Goal: Task Accomplishment & Management: Manage account settings

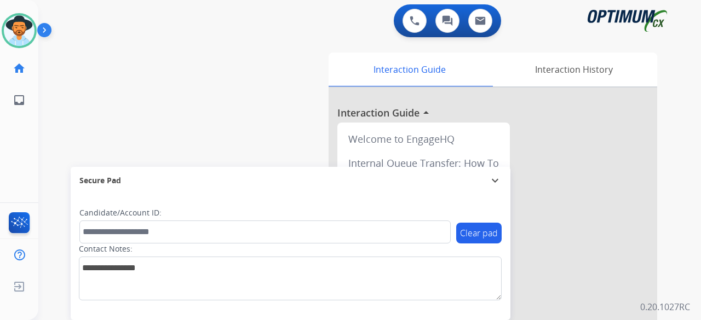
drag, startPoint x: 82, startPoint y: 74, endPoint x: 253, endPoint y: 163, distance: 192.5
click at [253, 163] on div "swap_horiz Break voice bridge close_fullscreen Connect 3-Way Call merge_type Se…" at bounding box center [356, 267] width 636 height 457
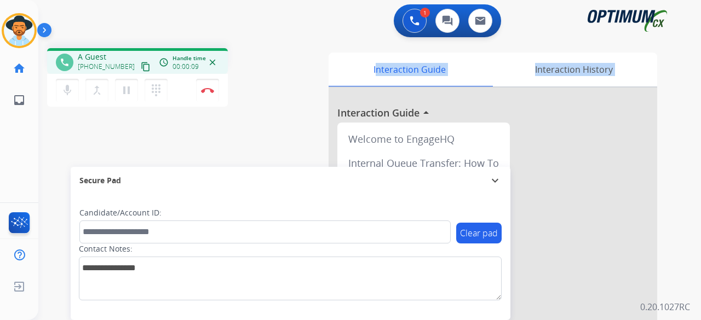
click at [141, 68] on mat-icon "content_copy" at bounding box center [146, 67] width 10 height 10
click at [141, 66] on mat-icon "content_copy" at bounding box center [146, 67] width 10 height 10
click at [70, 90] on mat-icon "mic" at bounding box center [67, 90] width 13 height 13
click at [65, 95] on mat-icon "mic_off" at bounding box center [67, 90] width 13 height 13
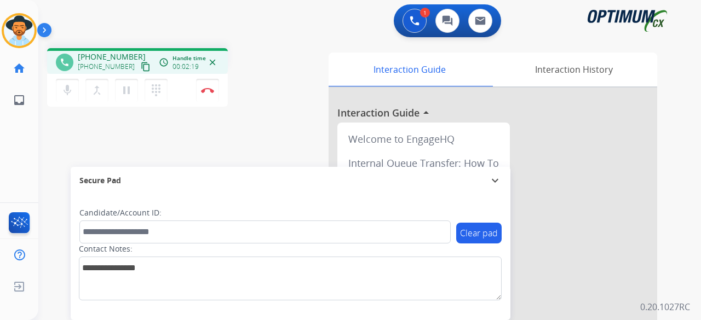
click at [240, 44] on div "phone [PHONE_NUMBER] [PHONE_NUMBER] content_copy access_time Call metrics Queue…" at bounding box center [356, 267] width 636 height 457
click at [254, 105] on div "phone [PHONE_NUMBER] [PHONE_NUMBER] content_copy access_time Call metrics Queue…" at bounding box center [178, 79] width 262 height 62
click at [209, 90] on img at bounding box center [207, 90] width 13 height 5
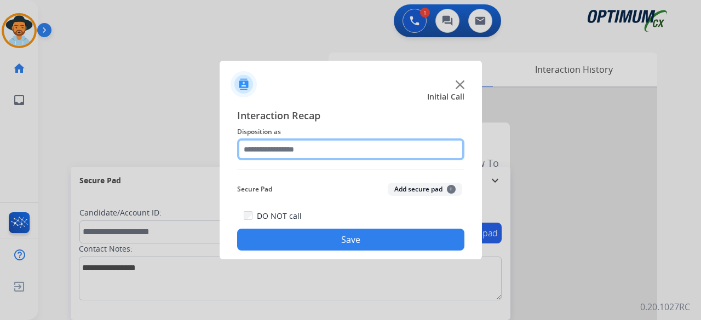
click at [393, 148] on input "text" at bounding box center [350, 150] width 227 height 22
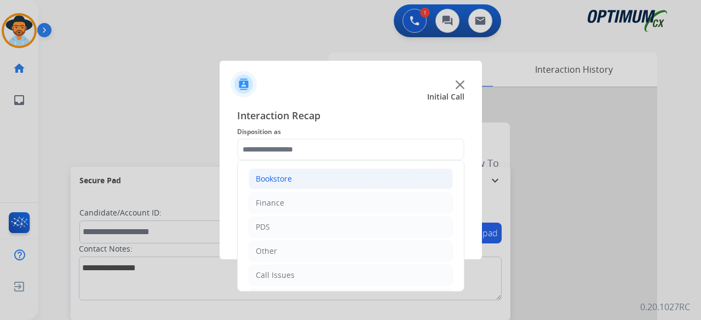
click at [301, 180] on li "Bookstore" at bounding box center [351, 179] width 204 height 21
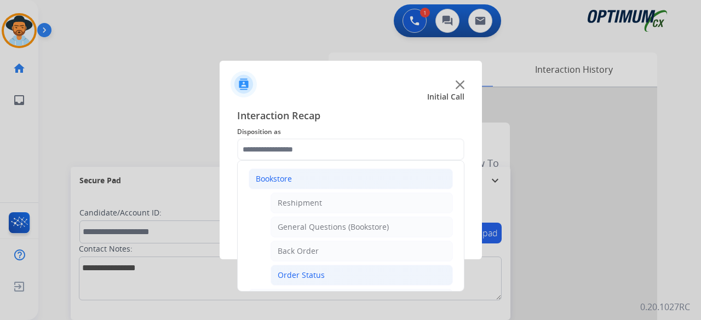
click at [311, 275] on div "Order Status" at bounding box center [301, 275] width 47 height 11
type input "**********"
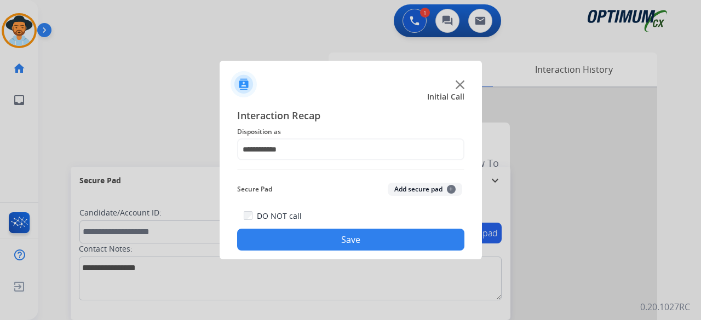
click at [412, 187] on button "Add secure pad +" at bounding box center [425, 189] width 74 height 13
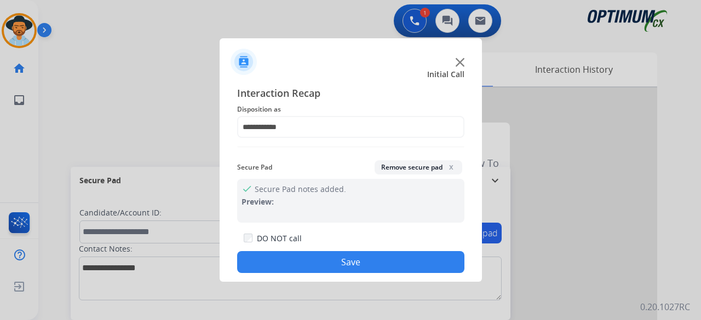
click at [358, 262] on button "Save" at bounding box center [350, 262] width 227 height 22
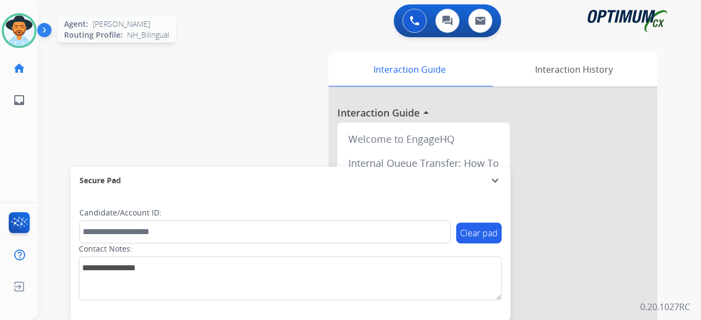
click at [9, 25] on img at bounding box center [19, 30] width 31 height 31
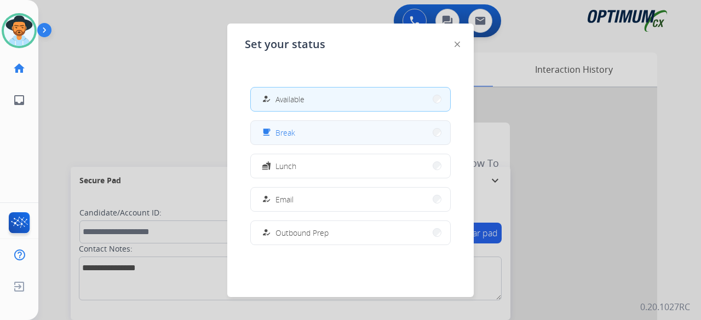
click at [315, 133] on button "free_breakfast Break" at bounding box center [350, 133] width 199 height 24
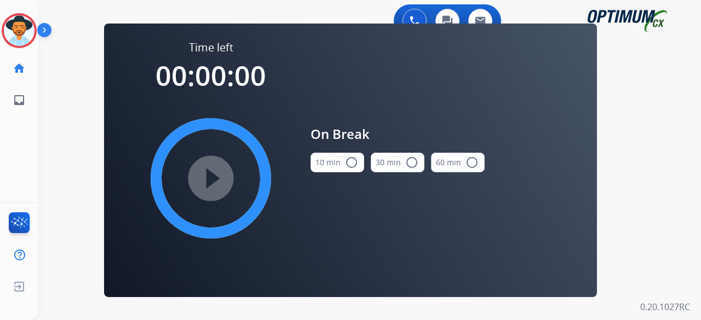
click at [25, 135] on div "[PERSON_NAME] Break Edit Avatar Agent: [PERSON_NAME] Profile: NH_Bilingual home…" at bounding box center [19, 160] width 38 height 320
click at [23, 25] on img at bounding box center [19, 30] width 31 height 31
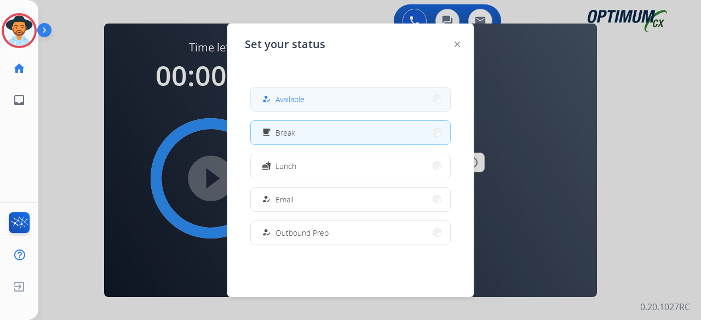
click at [332, 105] on button "how_to_reg Available" at bounding box center [350, 100] width 199 height 24
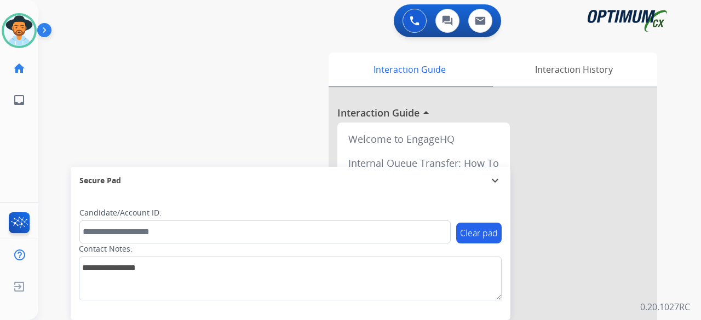
click at [71, 118] on div "swap_horiz Break voice bridge close_fullscreen Connect 3-Way Call merge_type Se…" at bounding box center [356, 267] width 636 height 457
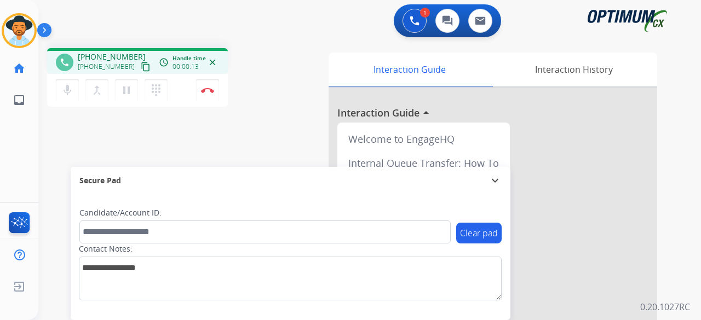
click at [141, 65] on mat-icon "content_copy" at bounding box center [146, 67] width 10 height 10
click at [211, 86] on button "Disconnect" at bounding box center [207, 90] width 23 height 23
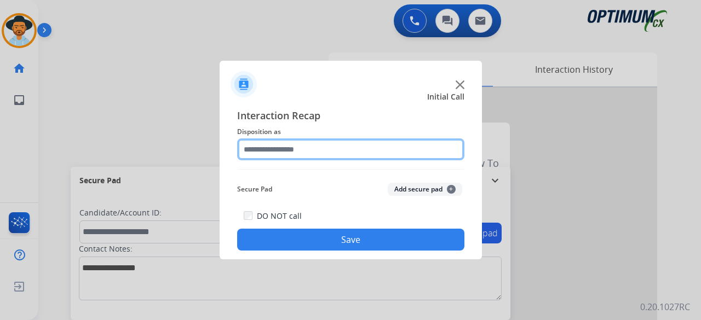
click at [320, 158] on input "text" at bounding box center [350, 150] width 227 height 22
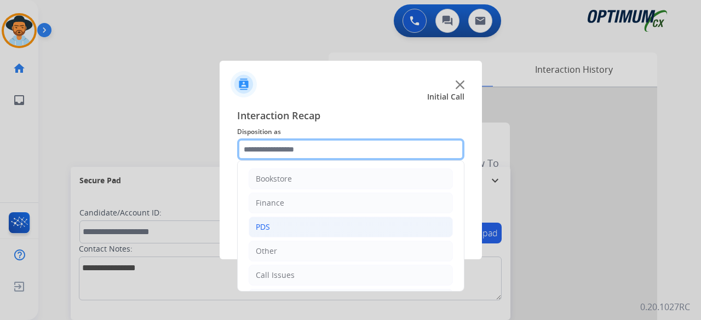
scroll to position [71, 0]
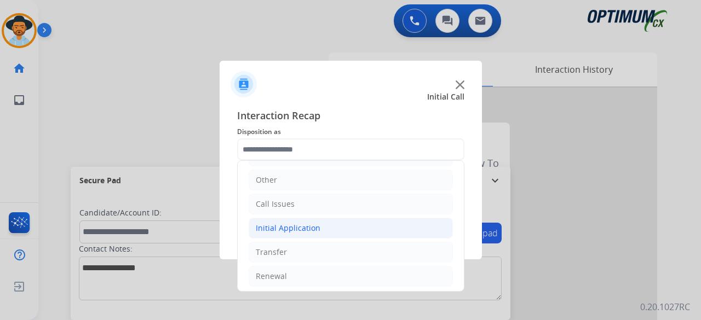
click at [303, 223] on div "Initial Application" at bounding box center [288, 228] width 65 height 11
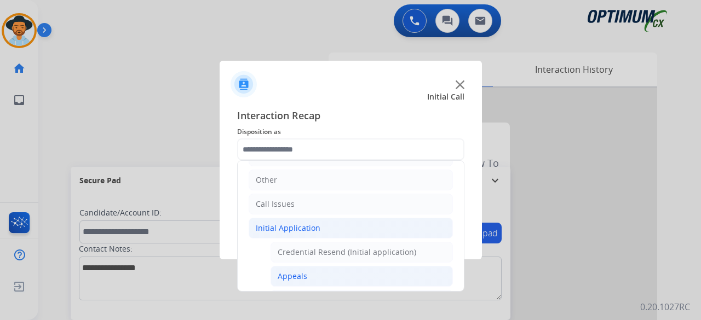
click at [309, 269] on li "Appeals" at bounding box center [361, 276] width 182 height 21
type input "*******"
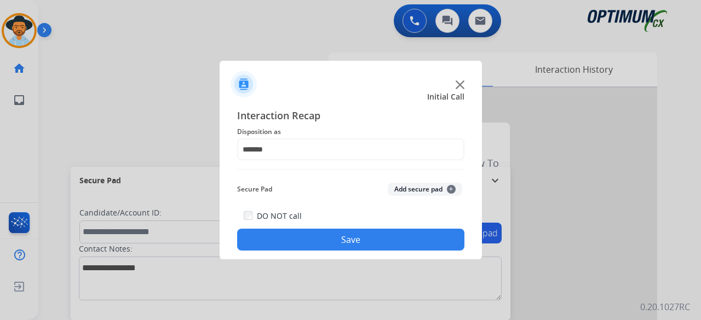
click at [428, 192] on button "Add secure pad +" at bounding box center [425, 189] width 74 height 13
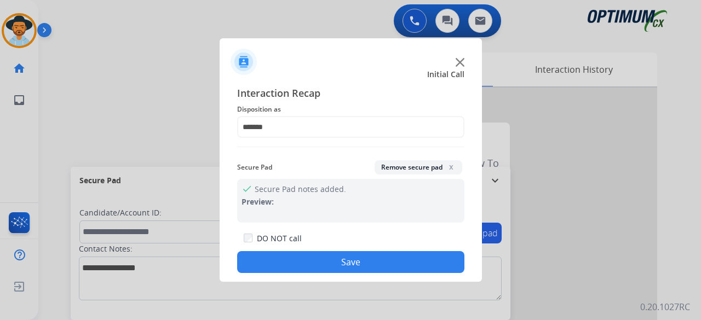
click at [368, 262] on button "Save" at bounding box center [350, 262] width 227 height 22
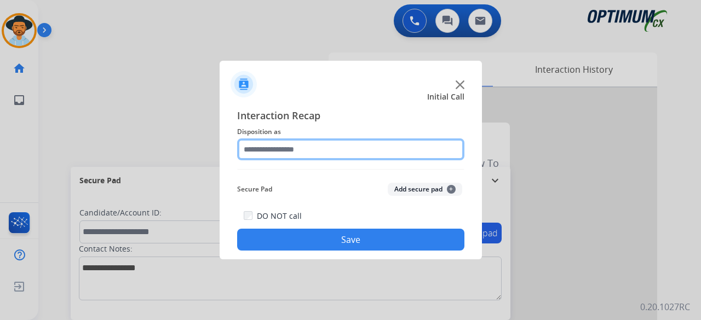
click at [278, 151] on input "text" at bounding box center [350, 150] width 227 height 22
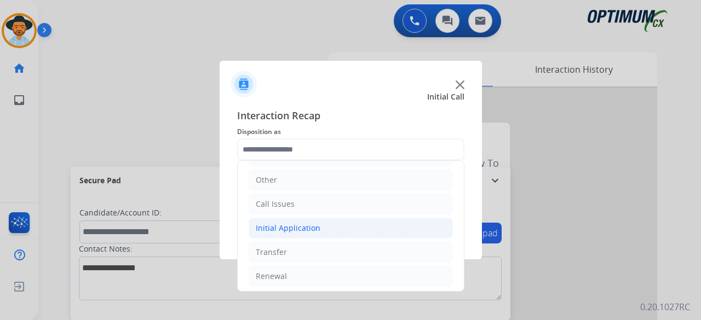
click at [314, 226] on div "Initial Application" at bounding box center [288, 228] width 65 height 11
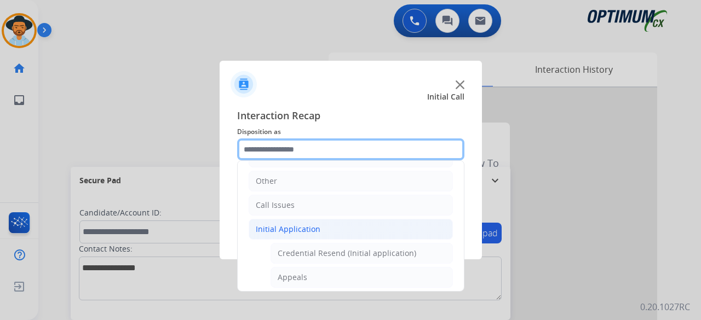
scroll to position [33, 0]
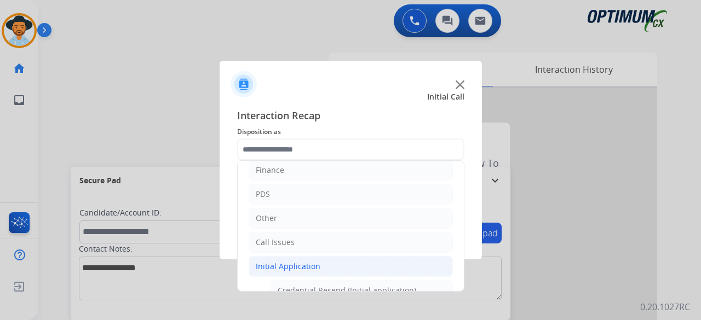
click at [316, 265] on div "Initial Application" at bounding box center [288, 266] width 65 height 11
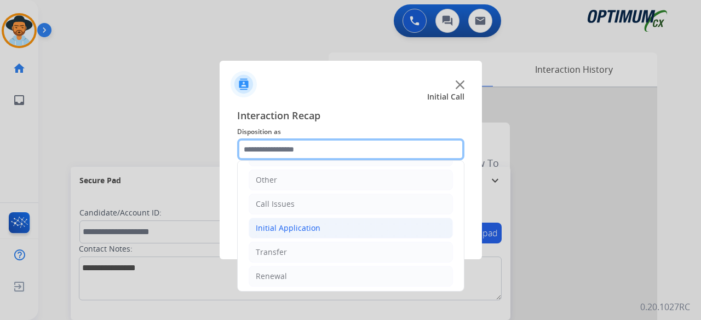
scroll to position [0, 0]
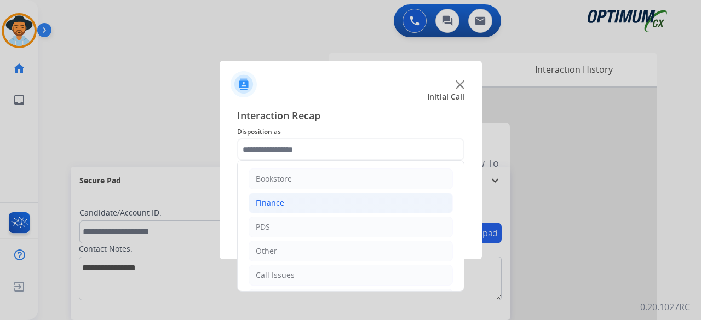
click at [287, 206] on li "Finance" at bounding box center [351, 203] width 204 height 21
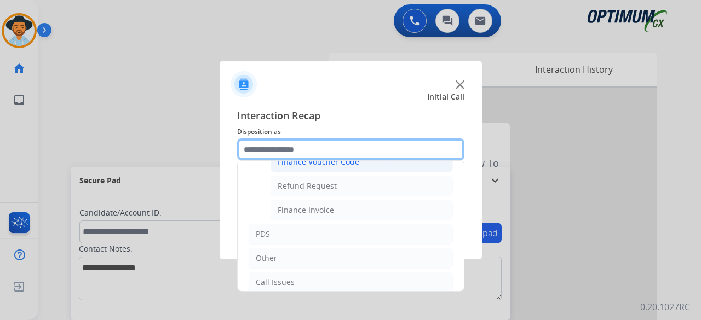
scroll to position [90, 0]
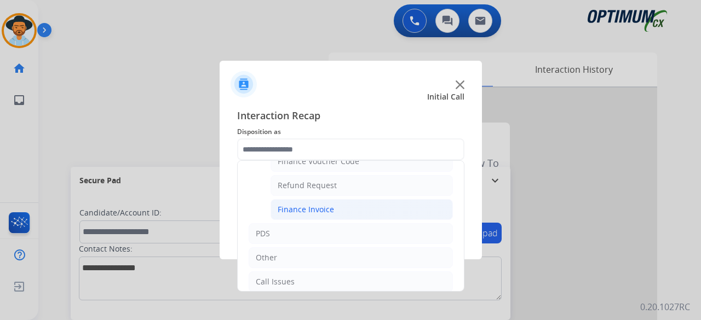
click at [350, 205] on li "Finance Invoice" at bounding box center [361, 209] width 182 height 21
type input "**********"
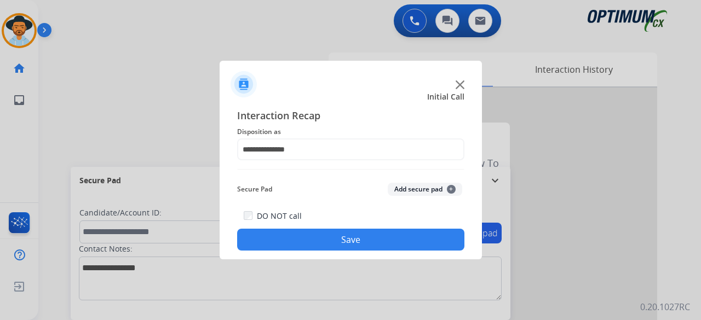
click at [394, 194] on button "Add secure pad +" at bounding box center [425, 189] width 74 height 13
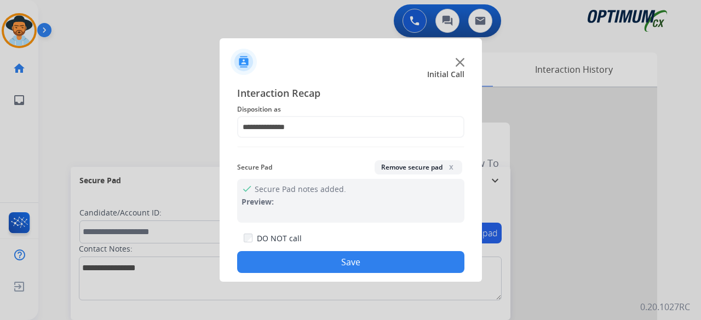
click at [352, 259] on button "Save" at bounding box center [350, 262] width 227 height 22
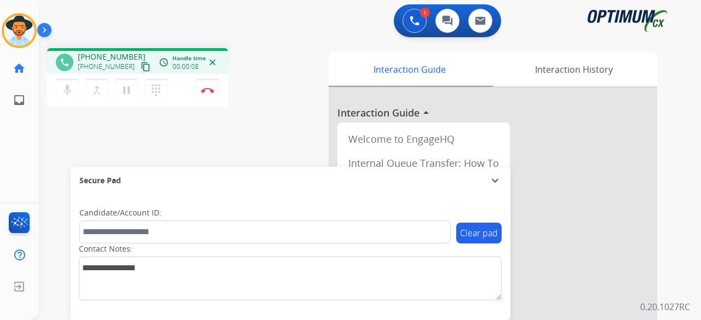
click at [139, 72] on button "content_copy" at bounding box center [145, 66] width 13 height 13
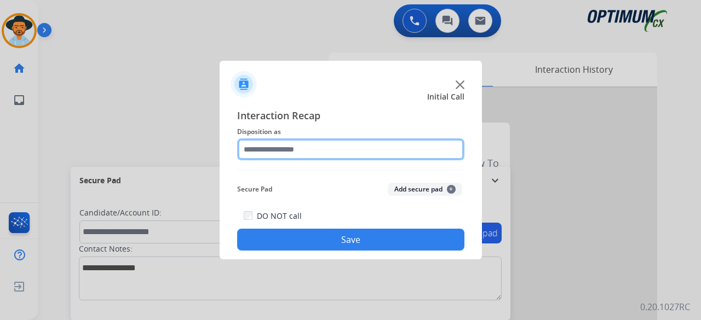
click at [308, 143] on input "text" at bounding box center [350, 150] width 227 height 22
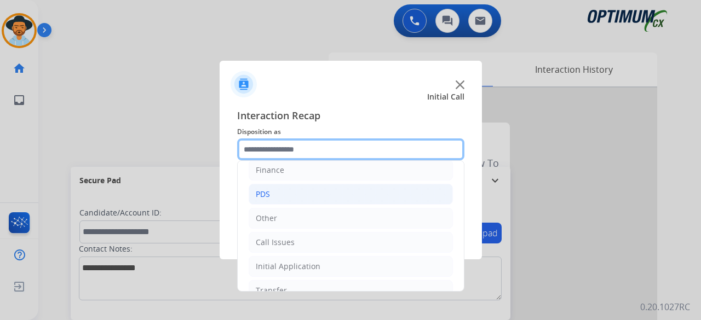
scroll to position [71, 0]
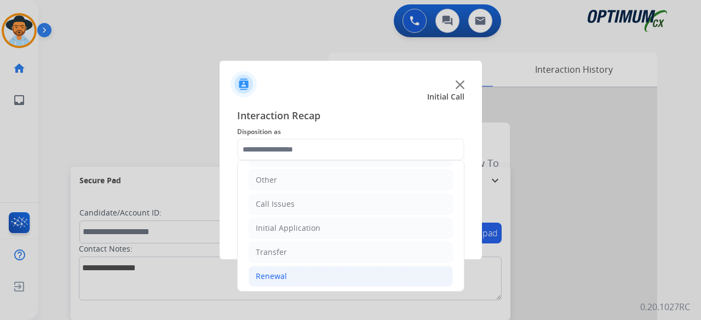
click at [287, 268] on li "Renewal" at bounding box center [351, 276] width 204 height 21
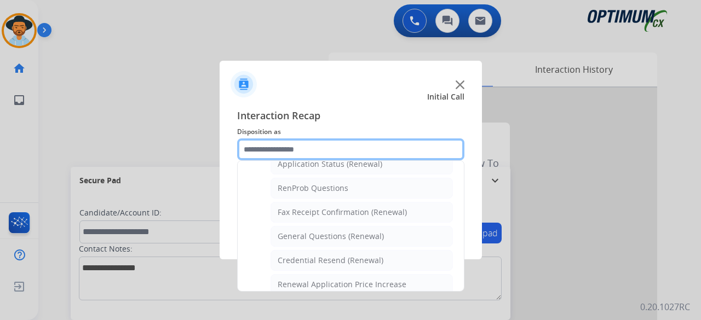
scroll to position [278, 0]
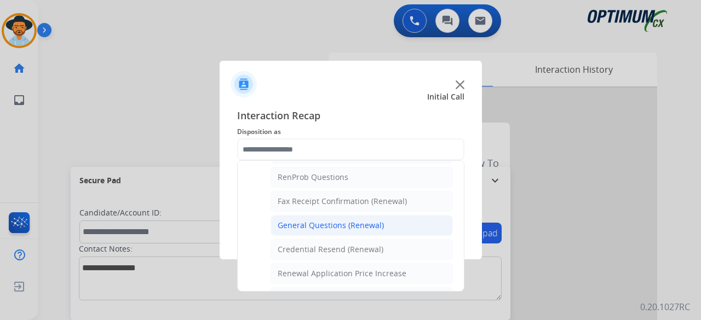
click at [351, 222] on div "General Questions (Renewal)" at bounding box center [331, 225] width 106 height 11
type input "**********"
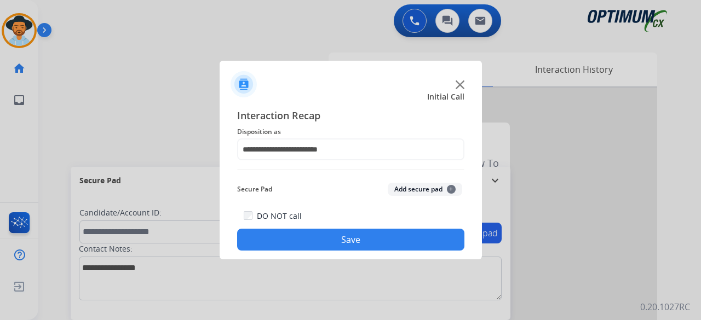
click at [419, 192] on button "Add secure pad +" at bounding box center [425, 189] width 74 height 13
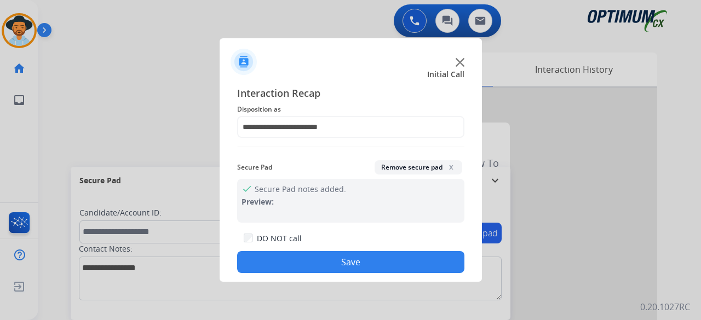
drag, startPoint x: 360, startPoint y: 274, endPoint x: 367, endPoint y: 272, distance: 7.3
click at [367, 272] on div "**********" at bounding box center [351, 179] width 262 height 205
click at [379, 267] on button "Save" at bounding box center [350, 262] width 227 height 22
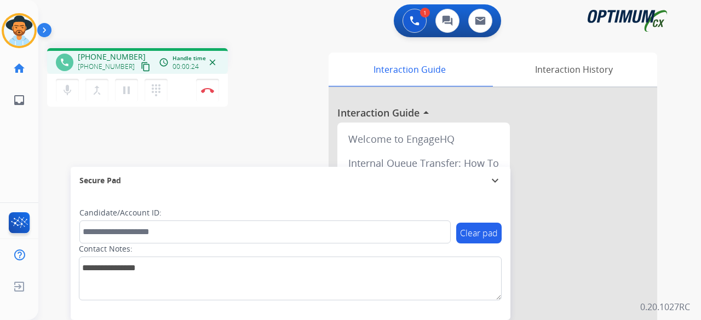
click at [141, 69] on mat-icon "content_copy" at bounding box center [146, 67] width 10 height 10
click at [217, 89] on button "Disconnect" at bounding box center [207, 90] width 23 height 23
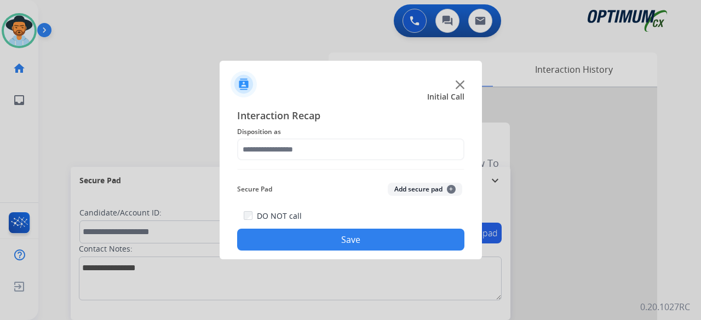
click at [462, 85] on img at bounding box center [460, 84] width 9 height 9
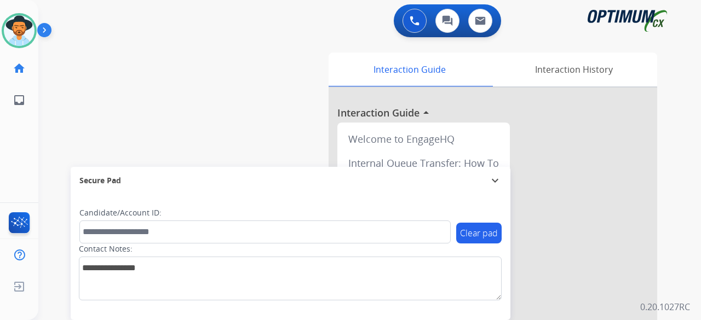
click at [71, 188] on div "Secure Pad expand_more" at bounding box center [291, 180] width 440 height 27
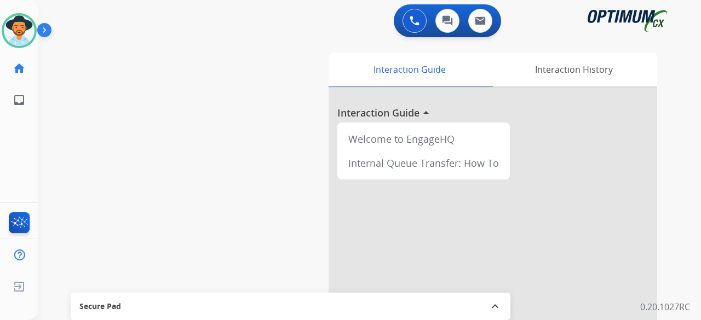
drag, startPoint x: 70, startPoint y: 188, endPoint x: 67, endPoint y: 167, distance: 21.0
click at [67, 167] on div "swap_horiz Break voice bridge close_fullscreen Connect 3-Way Call merge_type Se…" at bounding box center [356, 267] width 636 height 457
click at [114, 307] on span "Secure Pad" at bounding box center [100, 306] width 42 height 11
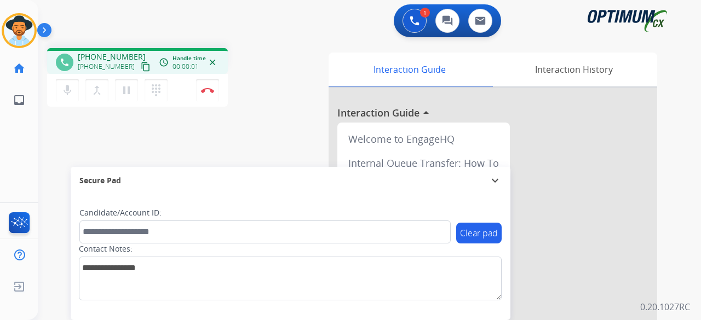
click at [141, 65] on mat-icon "content_copy" at bounding box center [146, 67] width 10 height 10
click at [71, 93] on mat-icon "mic" at bounding box center [67, 90] width 13 height 13
click at [69, 93] on mat-icon "mic_off" at bounding box center [67, 90] width 13 height 13
click at [208, 90] on img at bounding box center [207, 90] width 13 height 5
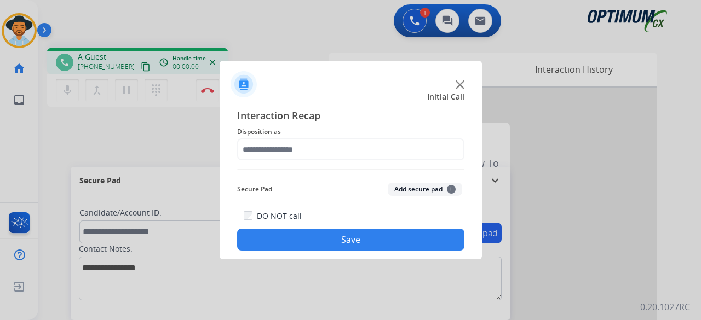
click at [460, 87] on img at bounding box center [460, 84] width 9 height 9
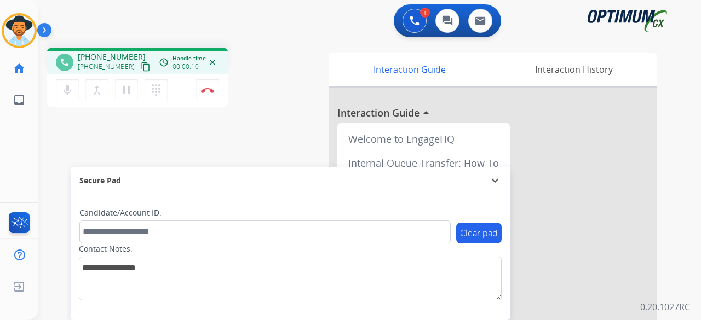
click at [141, 65] on mat-icon "content_copy" at bounding box center [146, 67] width 10 height 10
click at [269, 94] on div "phone [PHONE_NUMBER] [PHONE_NUMBER] content_copy access_time Call metrics Queue…" at bounding box center [178, 79] width 262 height 62
click at [207, 93] on img at bounding box center [207, 90] width 13 height 5
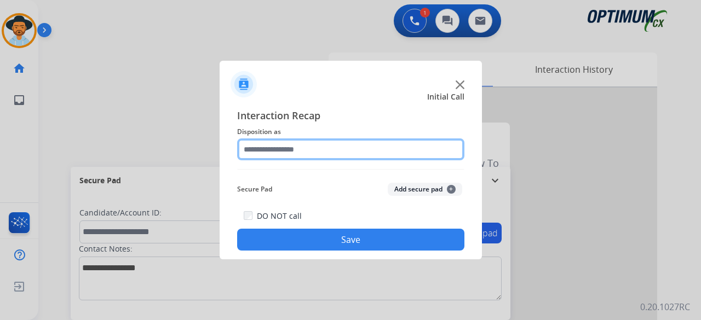
click at [316, 140] on input "text" at bounding box center [350, 150] width 227 height 22
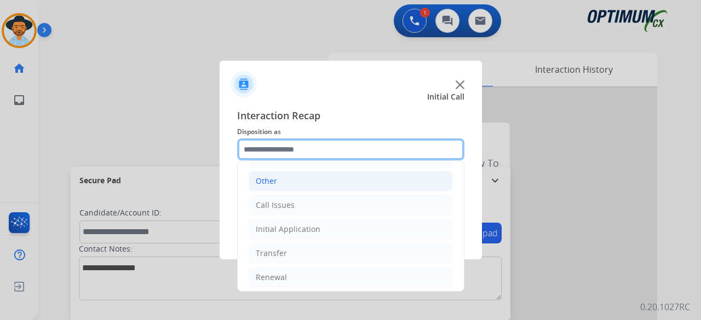
scroll to position [71, 0]
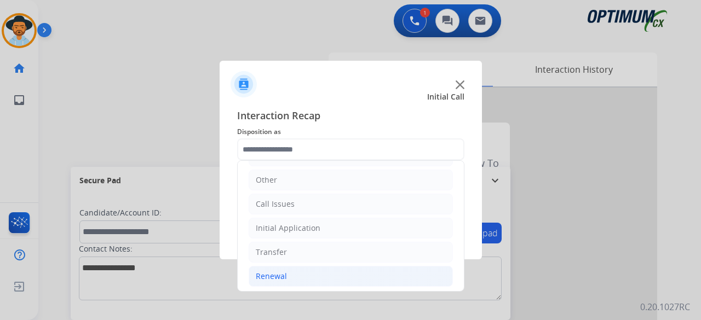
click at [310, 276] on li "Renewal" at bounding box center [351, 276] width 204 height 21
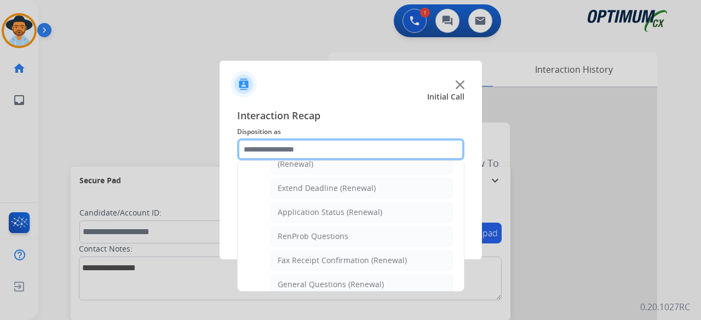
scroll to position [226, 0]
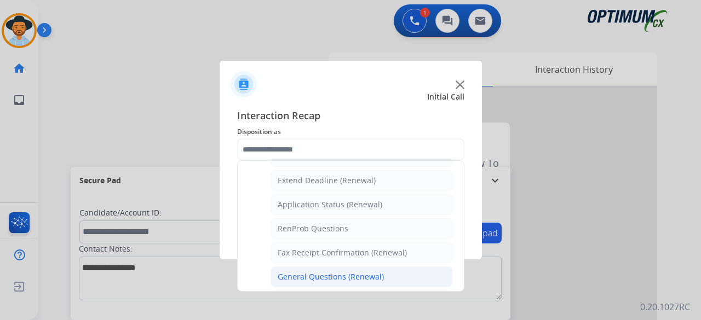
click at [319, 272] on div "General Questions (Renewal)" at bounding box center [331, 277] width 106 height 11
type input "**********"
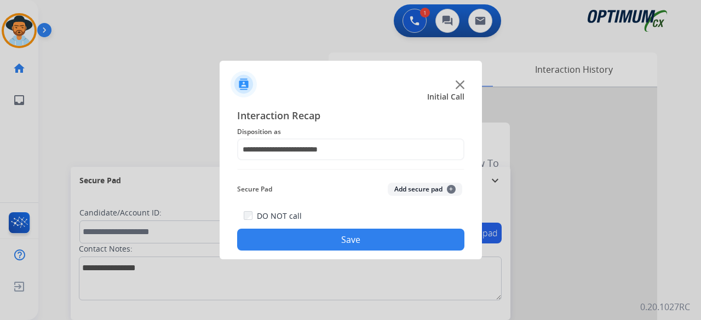
click at [420, 185] on button "Add secure pad +" at bounding box center [425, 189] width 74 height 13
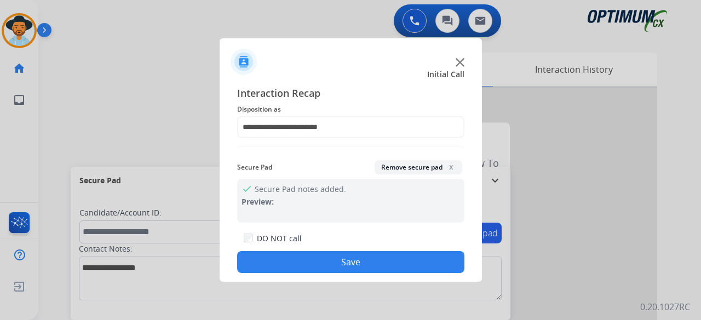
click at [347, 267] on button "Save" at bounding box center [350, 262] width 227 height 22
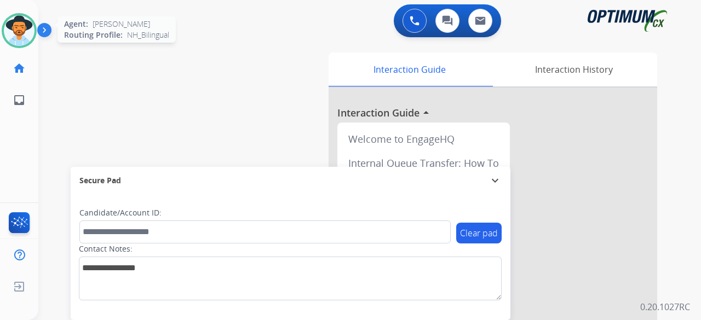
click at [25, 34] on img at bounding box center [19, 30] width 31 height 31
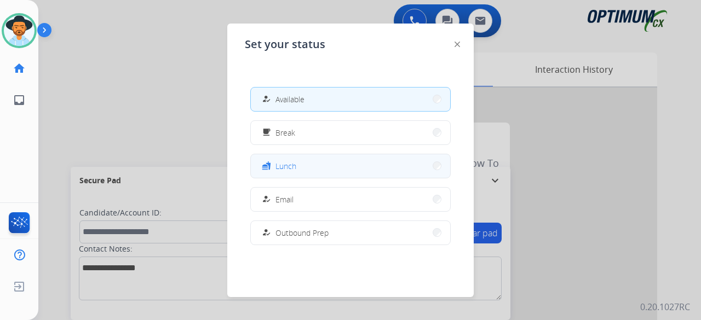
click at [320, 161] on button "fastfood Lunch" at bounding box center [350, 166] width 199 height 24
